Goal: Task Accomplishment & Management: Manage account settings

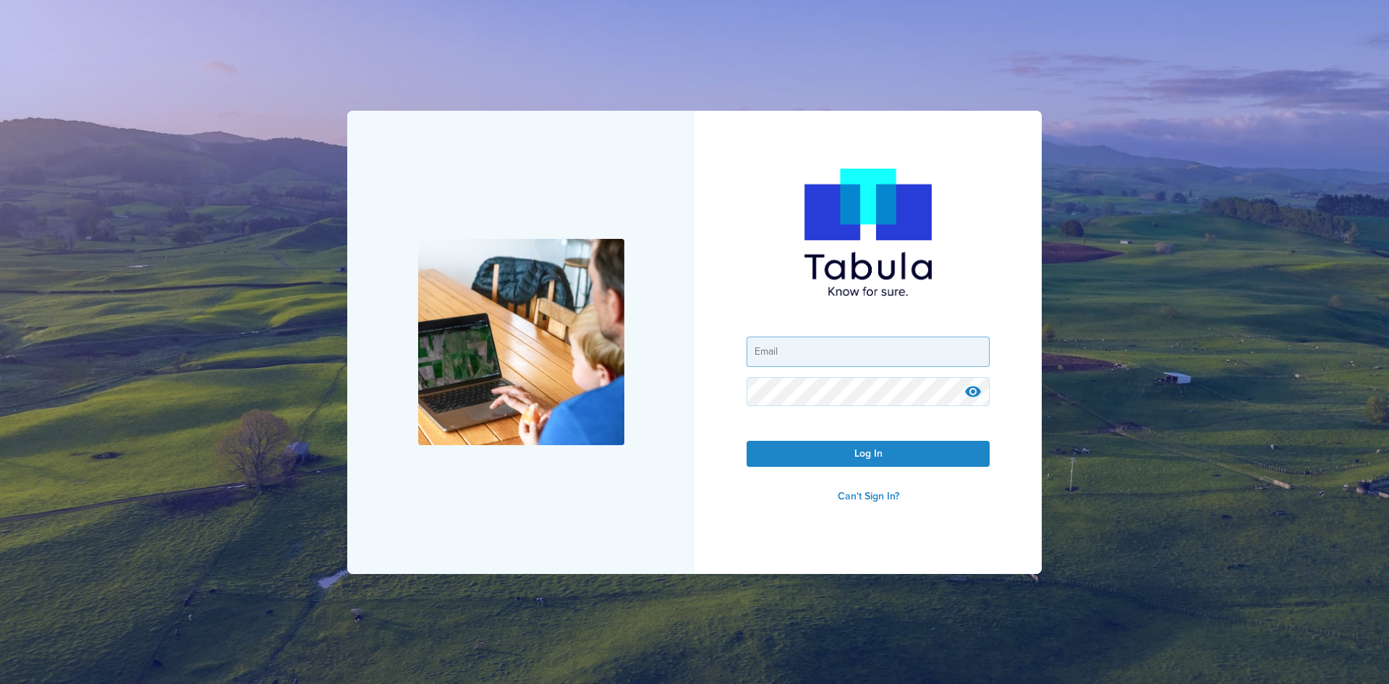
click at [793, 353] on input "email" at bounding box center [868, 351] width 242 height 29
click at [794, 355] on input "email" at bounding box center [868, 351] width 242 height 29
click at [782, 434] on form "Log In Can't Sign In?" at bounding box center [867, 417] width 243 height 185
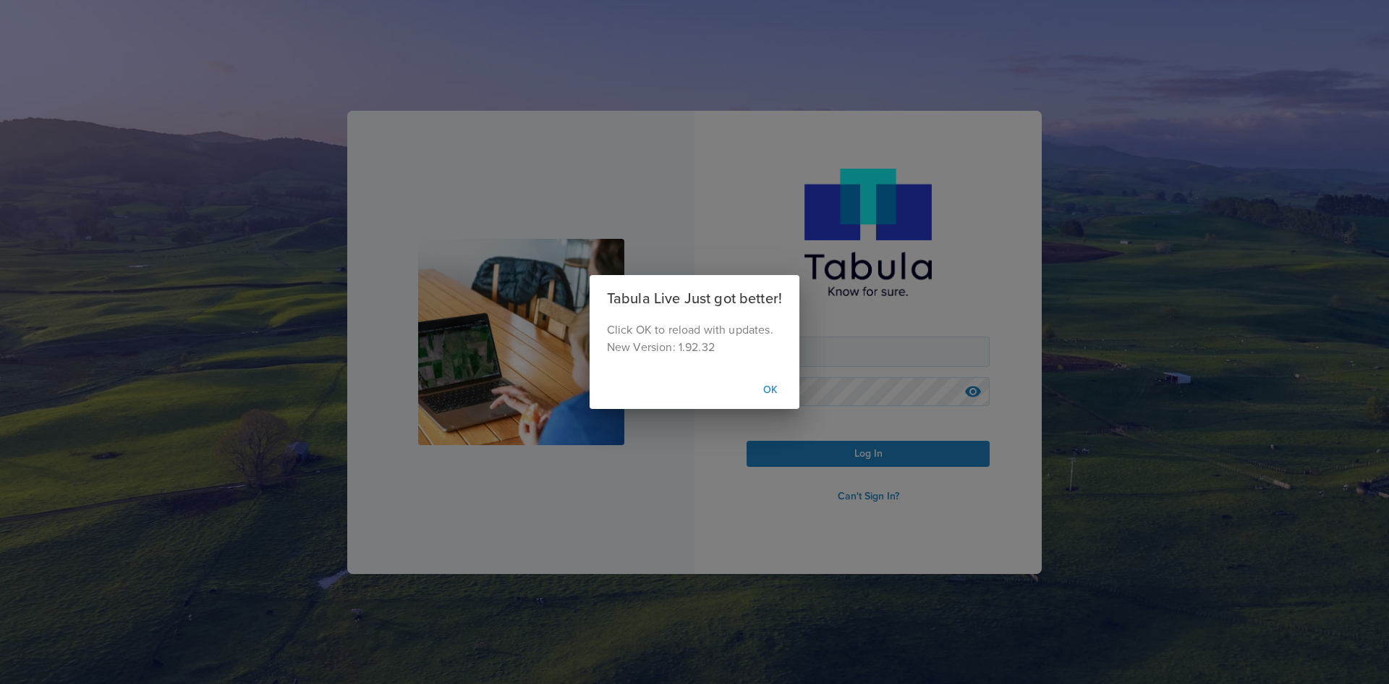
click at [778, 393] on button "OK" at bounding box center [770, 389] width 46 height 27
